Goal: Navigation & Orientation: Find specific page/section

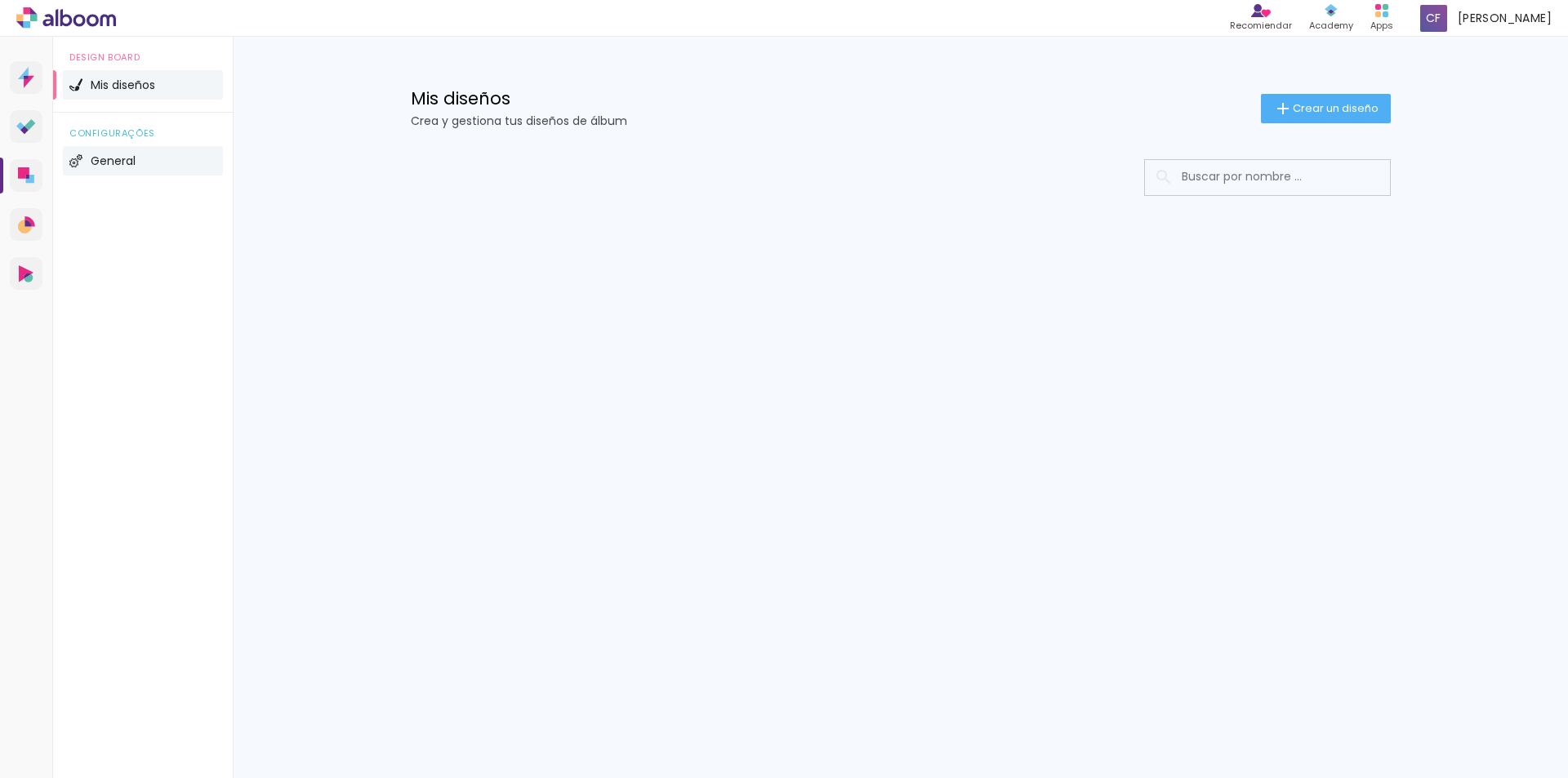
click at [104, 163] on span "General" at bounding box center [113, 161] width 45 height 12
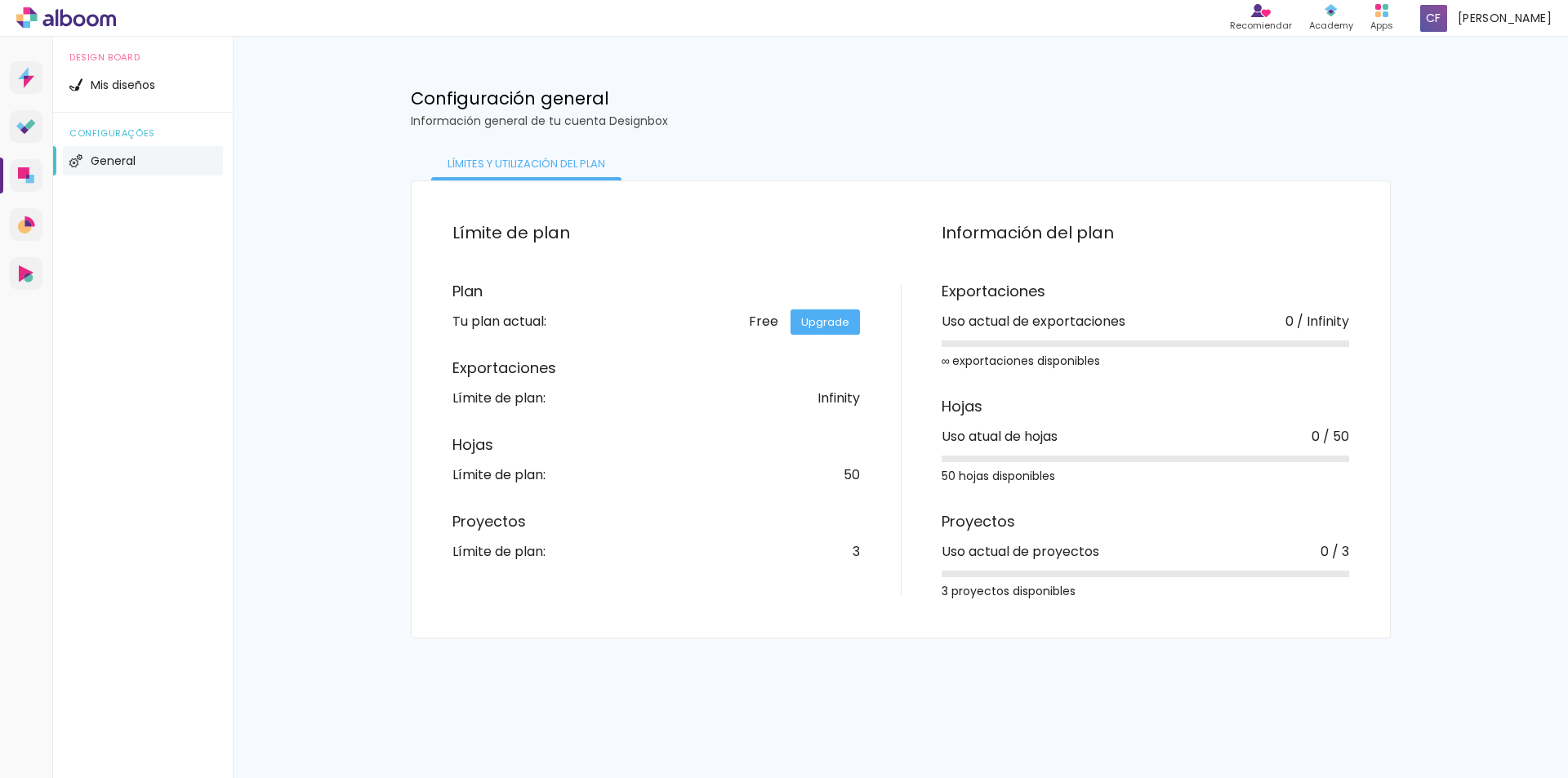
click at [109, 103] on div "Design Board Mis diseños" at bounding box center [143, 75] width 180 height 76
click at [116, 92] on li "Mis diseños" at bounding box center [143, 85] width 160 height 29
